Goal: Navigation & Orientation: Understand site structure

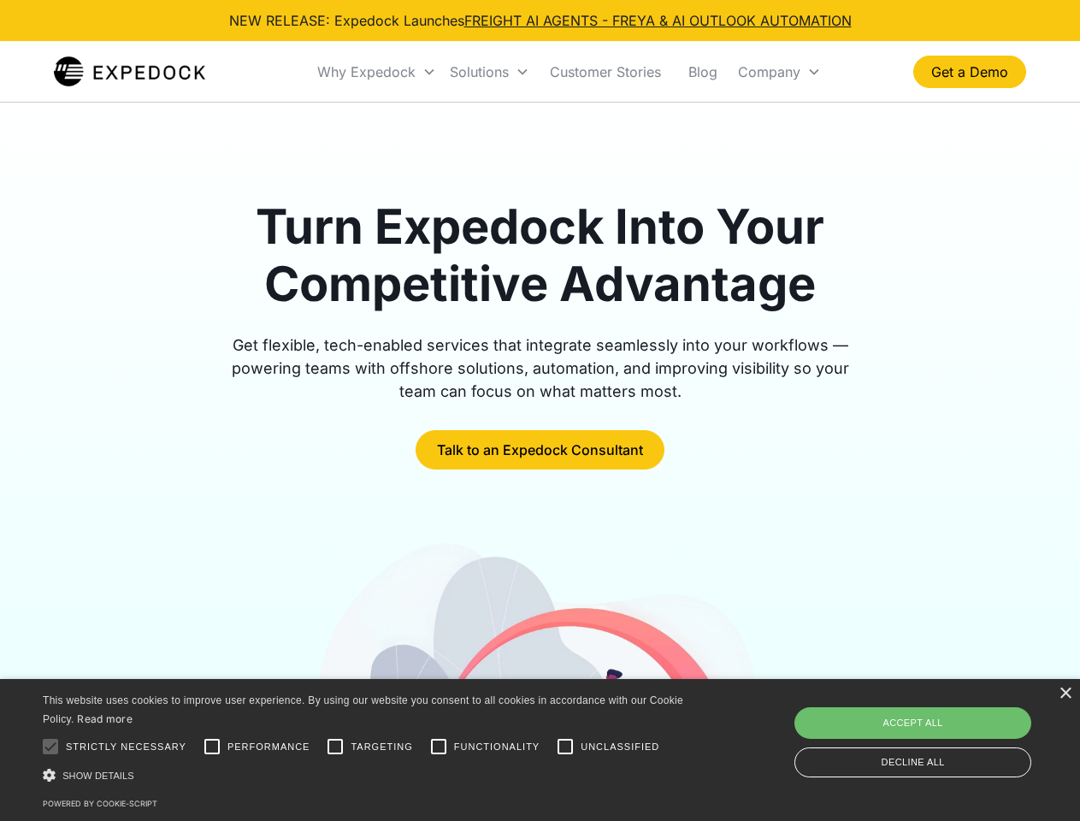
click at [377, 72] on div "Why Expedock" at bounding box center [366, 71] width 98 height 17
click at [489, 72] on div "Solutions" at bounding box center [479, 71] width 59 height 17
click at [779, 72] on div "Company" at bounding box center [769, 71] width 62 height 17
click at [50, 746] on div at bounding box center [50, 746] width 34 height 34
click at [212, 746] on input "Performance" at bounding box center [212, 746] width 34 height 34
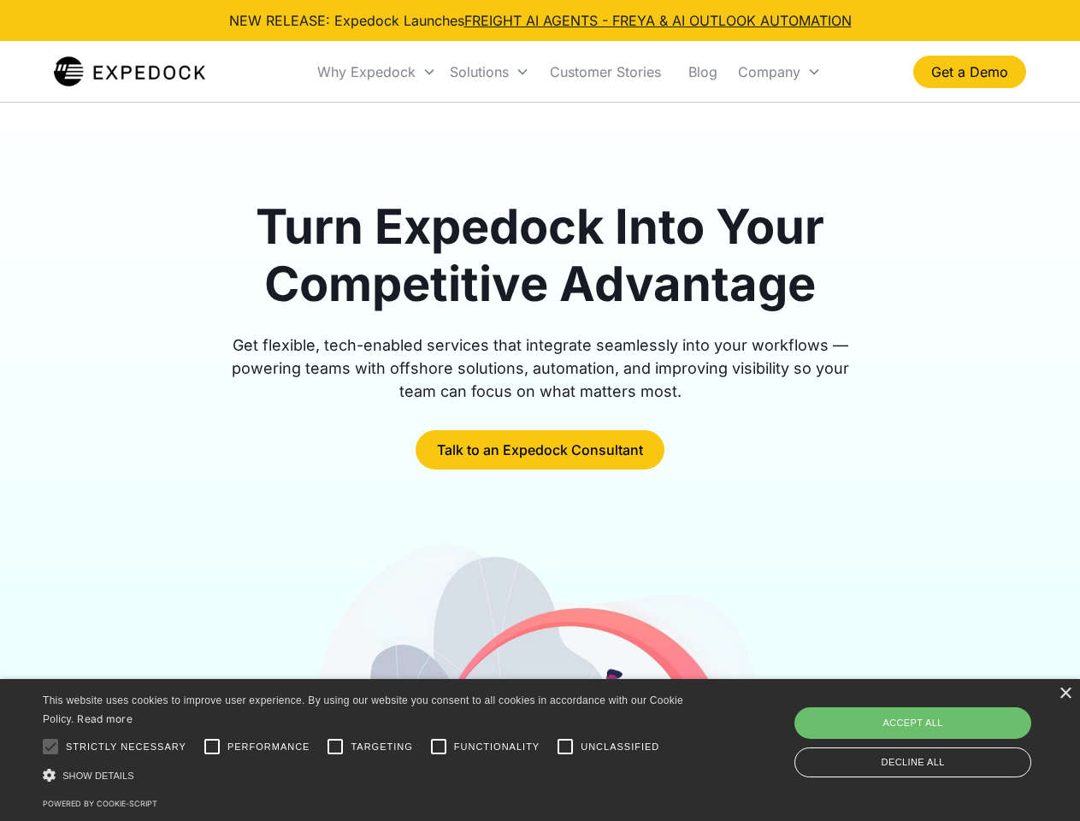
checkbox input "true"
click at [335, 746] on input "Targeting" at bounding box center [335, 746] width 34 height 34
checkbox input "true"
click at [439, 746] on input "Functionality" at bounding box center [439, 746] width 34 height 34
checkbox input "true"
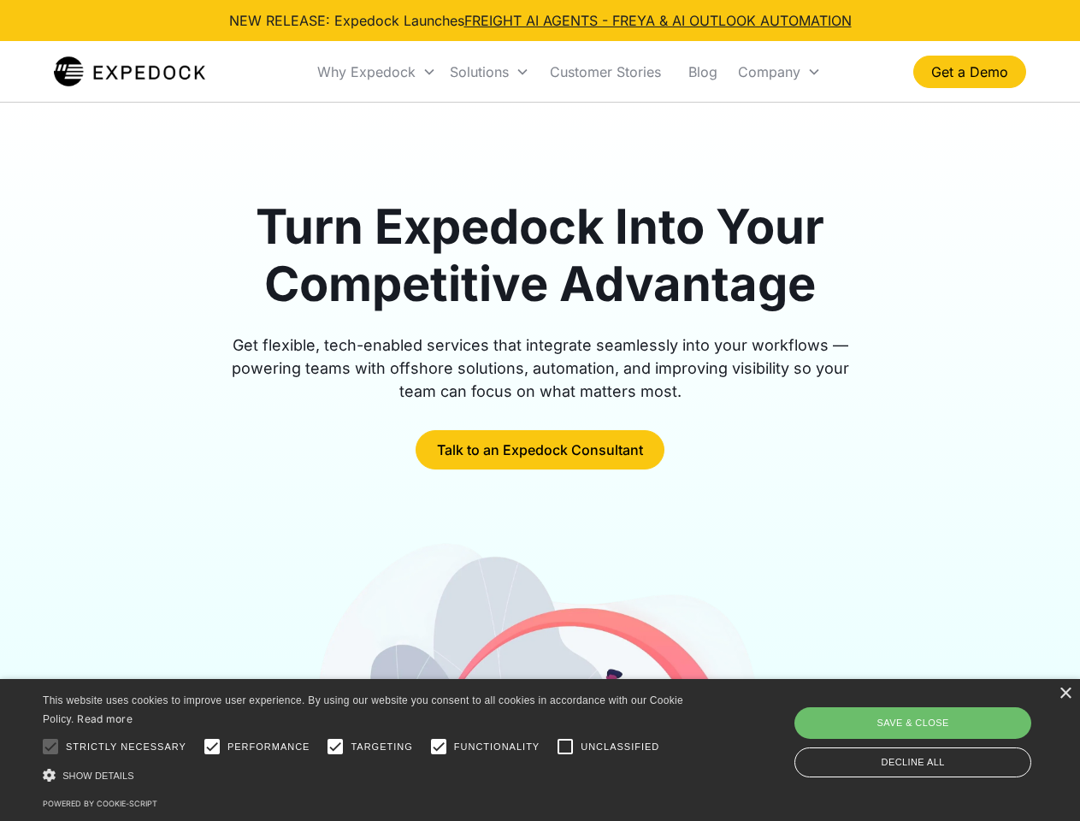
click at [565, 746] on input "Unclassified" at bounding box center [565, 746] width 34 height 34
checkbox input "true"
click at [366, 775] on div "Show details Hide details" at bounding box center [366, 775] width 646 height 18
